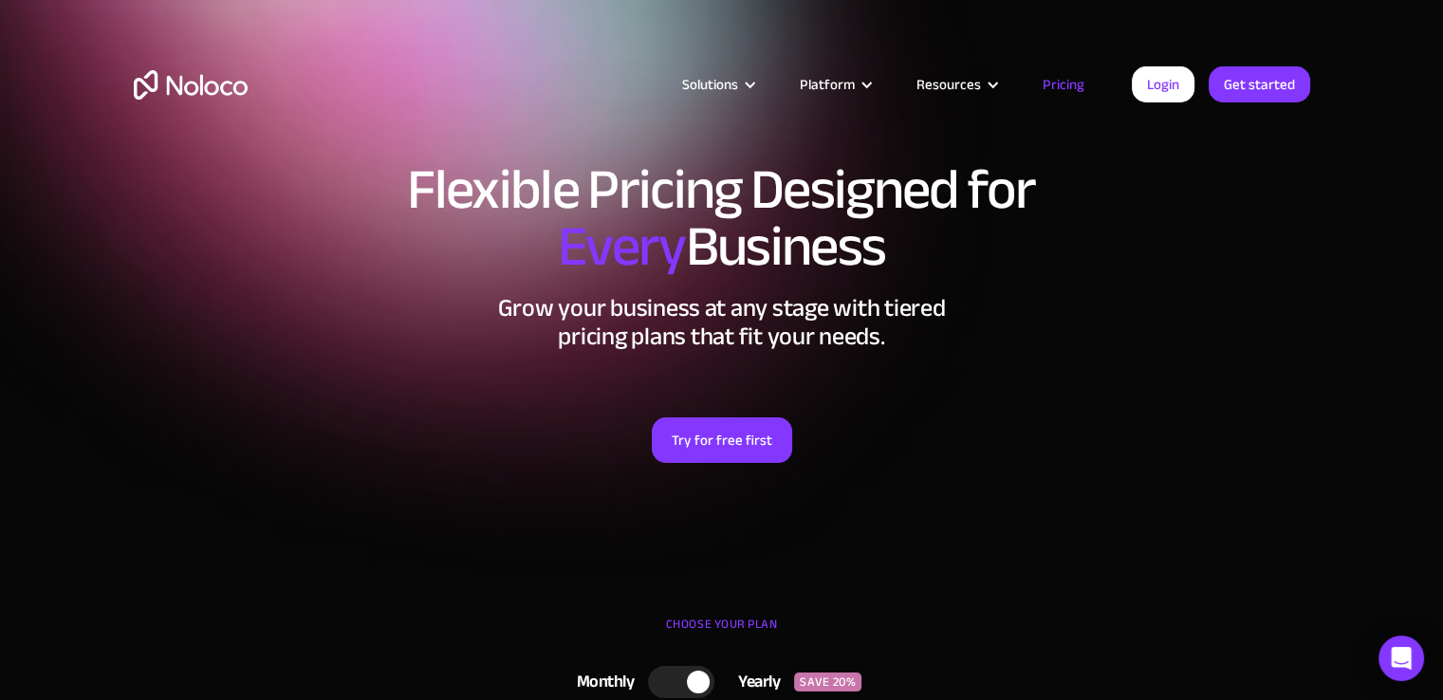
click at [1068, 79] on link "Pricing" at bounding box center [1063, 84] width 89 height 25
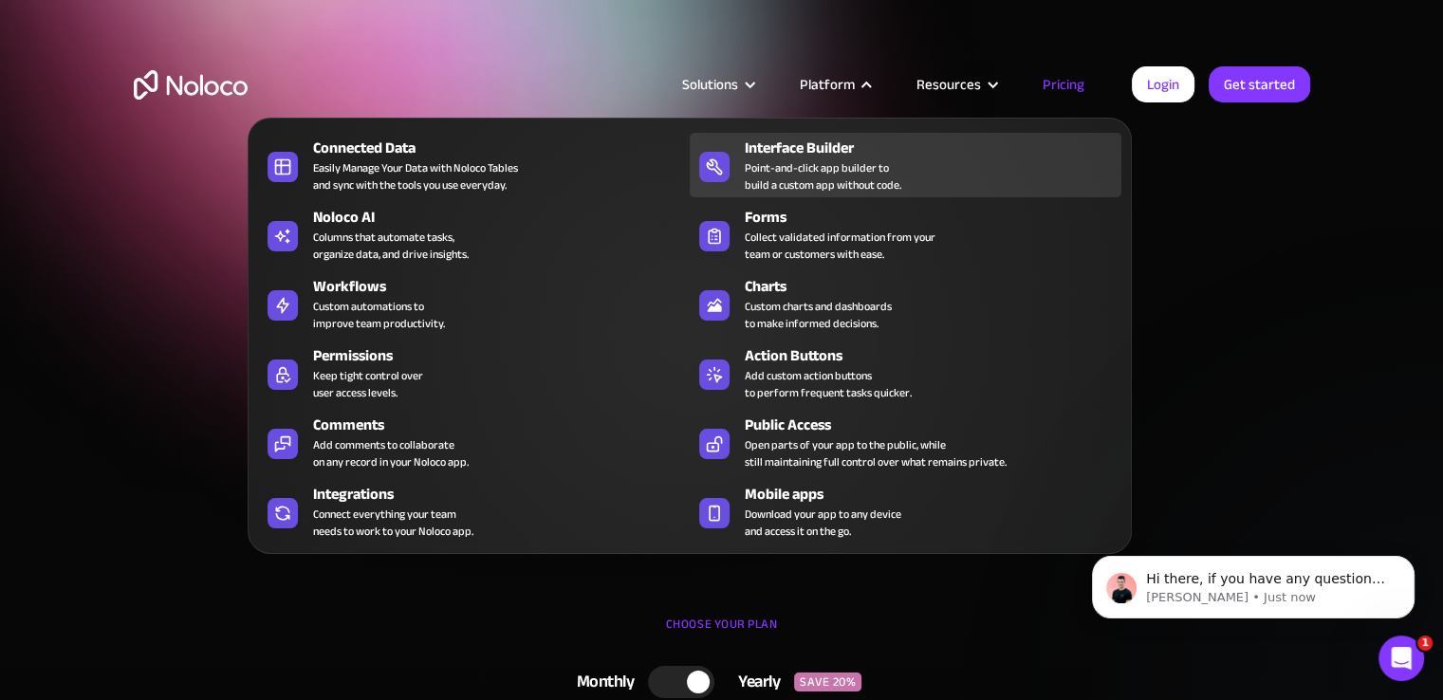
click at [829, 159] on div "Point-and-click app builder to build a custom app without code." at bounding box center [823, 176] width 157 height 34
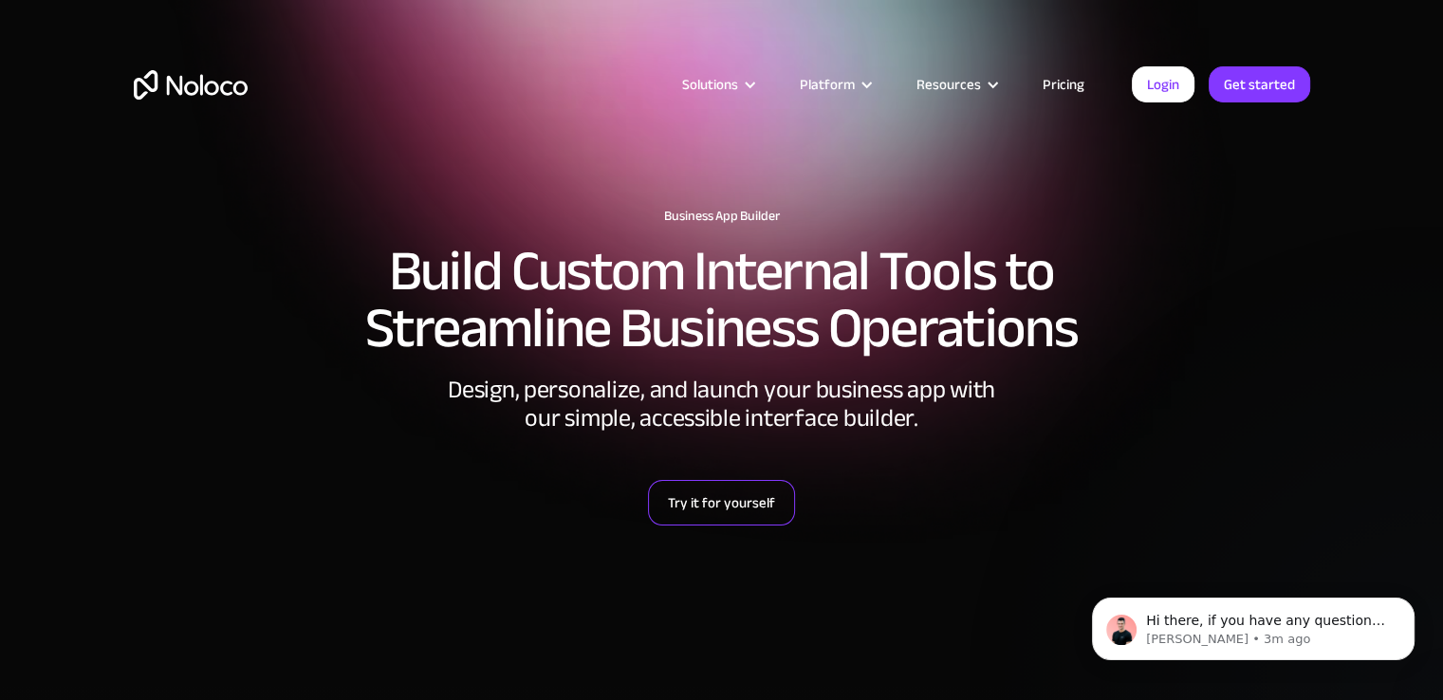
click at [681, 500] on link "Try it for yourself" at bounding box center [721, 503] width 147 height 46
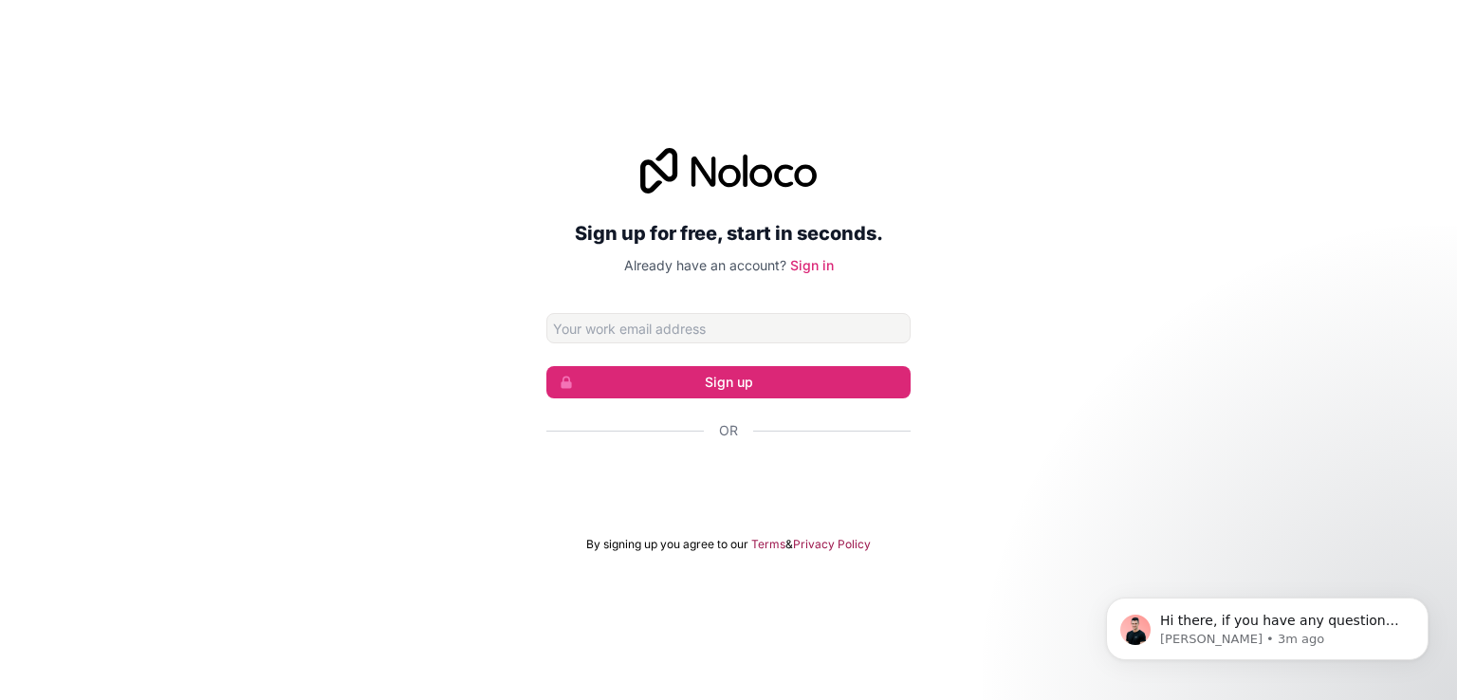
click at [850, 105] on div "Sign up for free, start in seconds. Already have an account? Sign in Sign up Or…" at bounding box center [728, 350] width 1457 height 700
click at [597, 331] on input "Email address" at bounding box center [729, 328] width 364 height 30
drag, startPoint x: 597, startPoint y: 331, endPoint x: 529, endPoint y: 367, distance: 77.2
click at [529, 367] on div "Sign up for free, start in seconds. Already have an account? Sign in Sign up Or…" at bounding box center [728, 349] width 1457 height 457
